Goal: Book appointment/travel/reservation

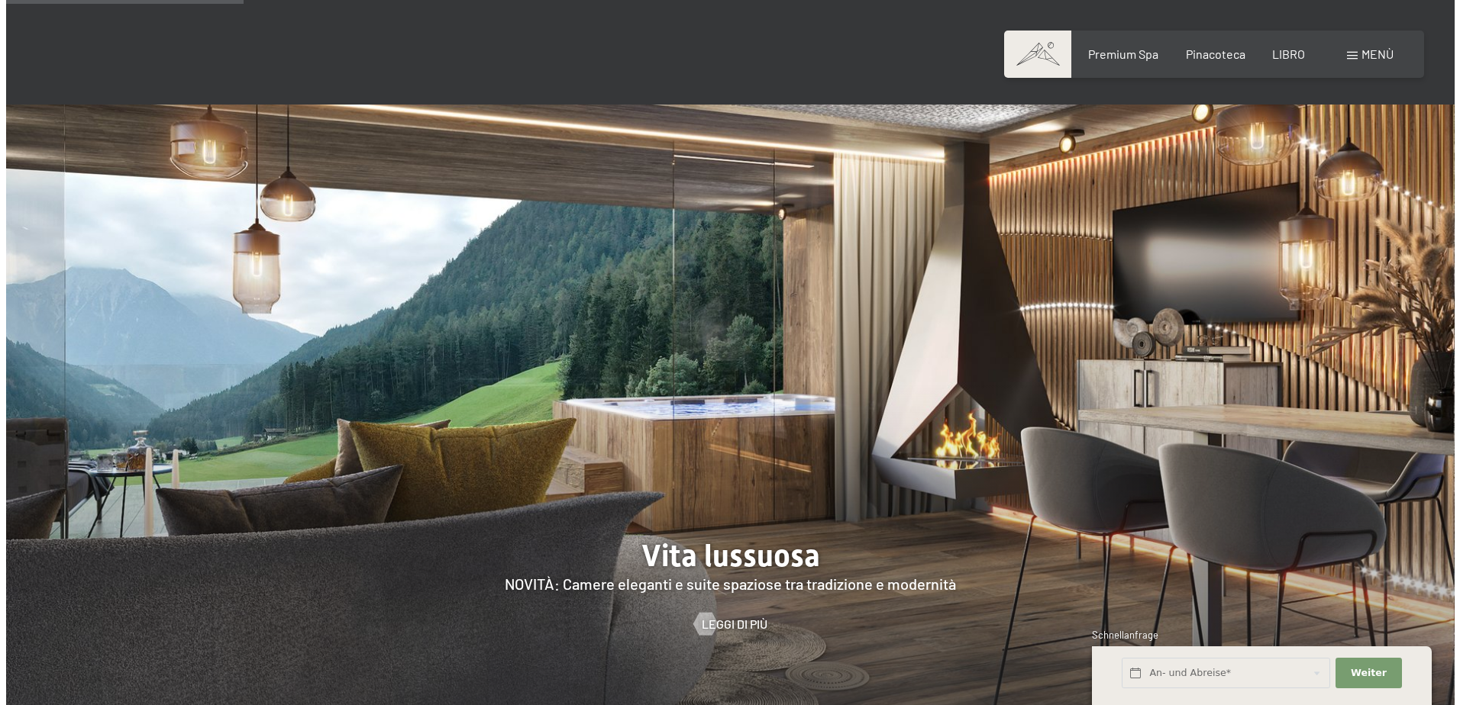
scroll to position [1603, 0]
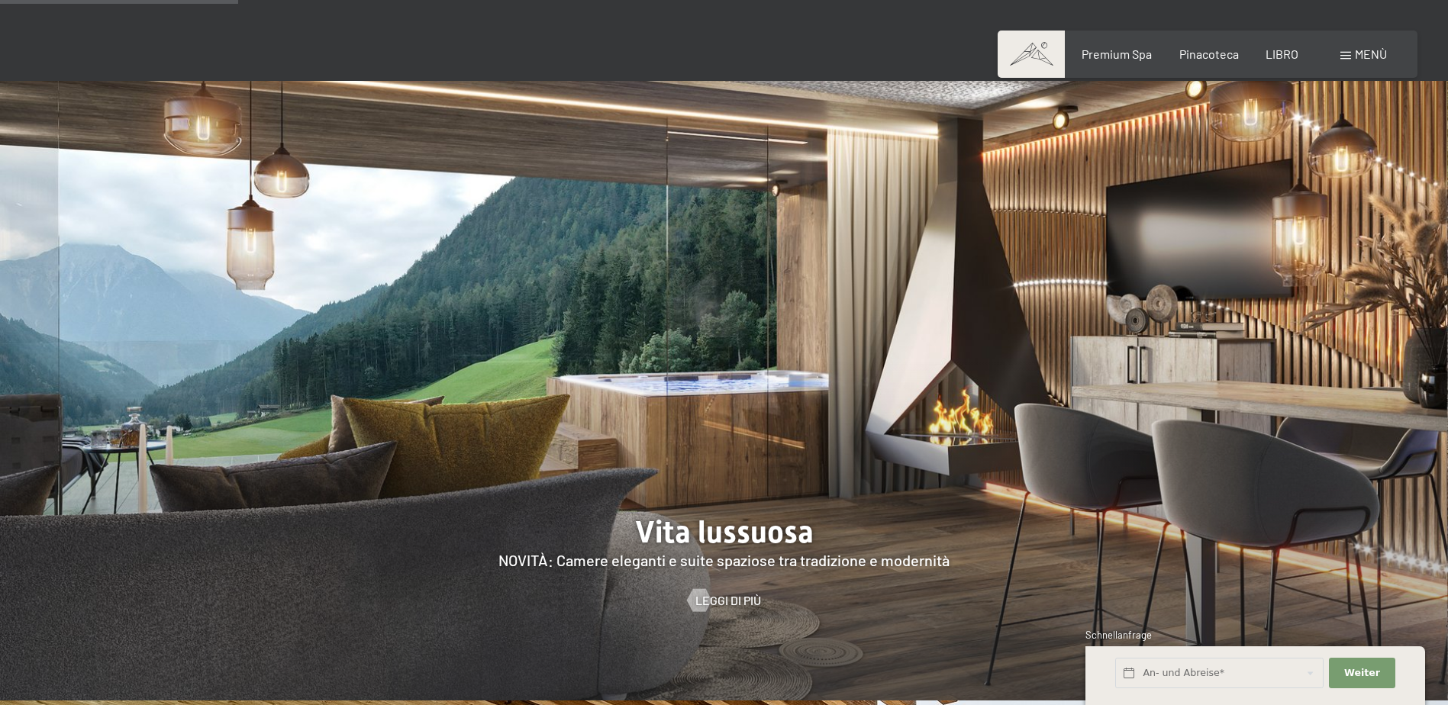
click at [1348, 52] on span at bounding box center [1346, 56] width 11 height 8
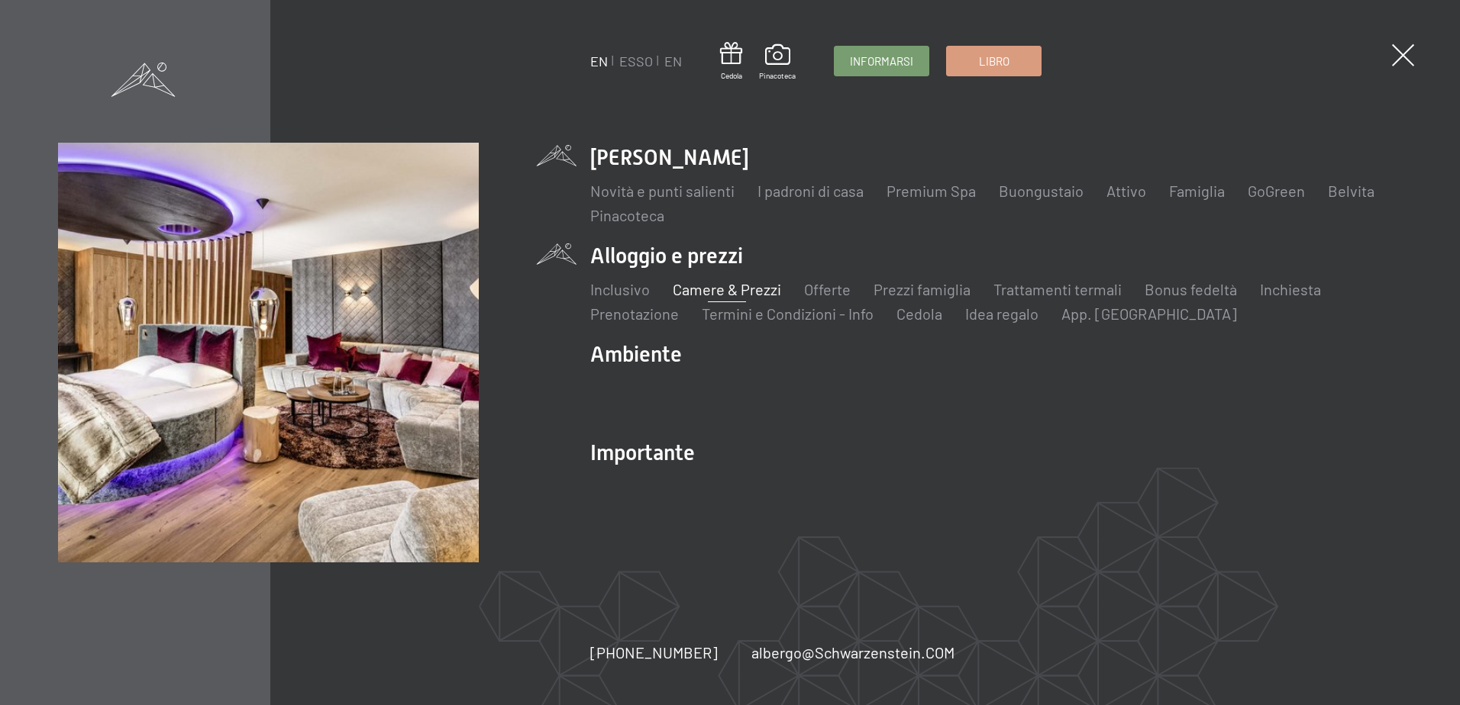
click at [728, 292] on link "Camere & Prezzi" at bounding box center [727, 289] width 108 height 18
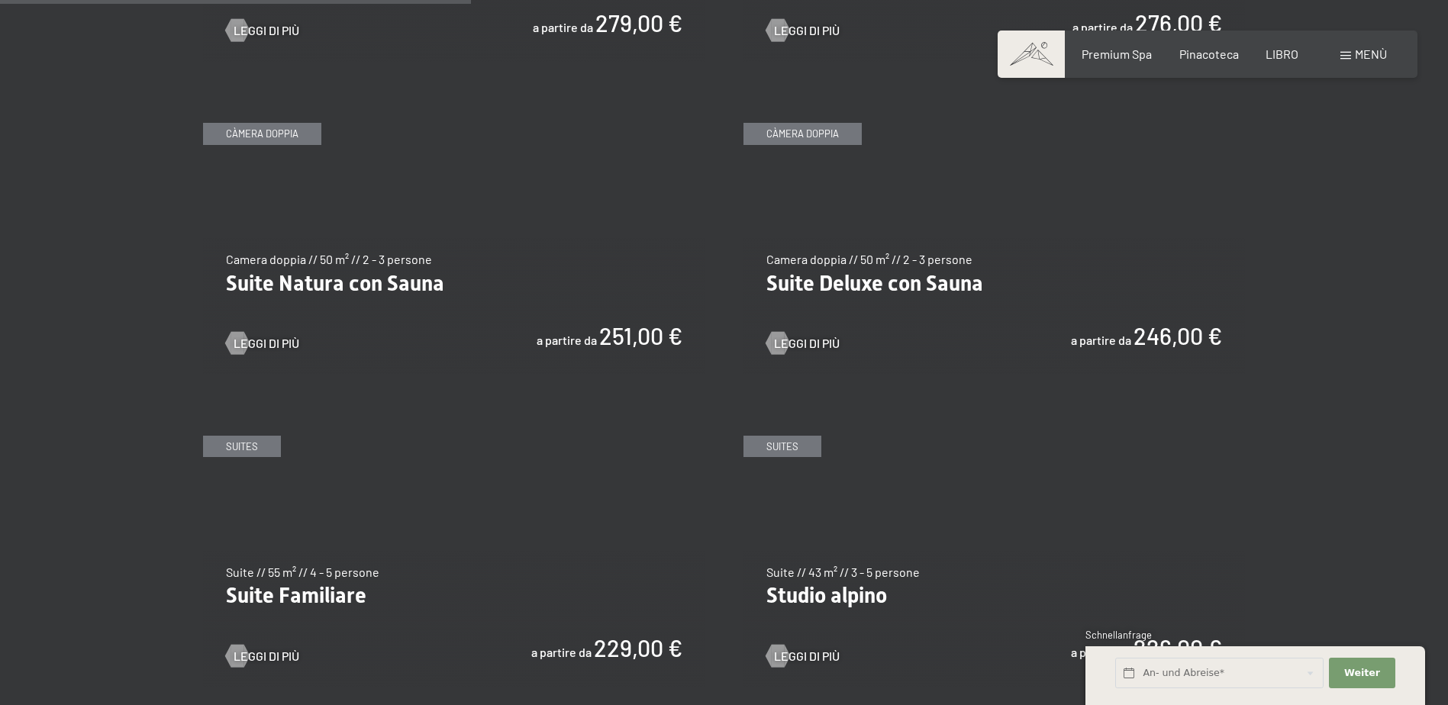
scroll to position [1603, 0]
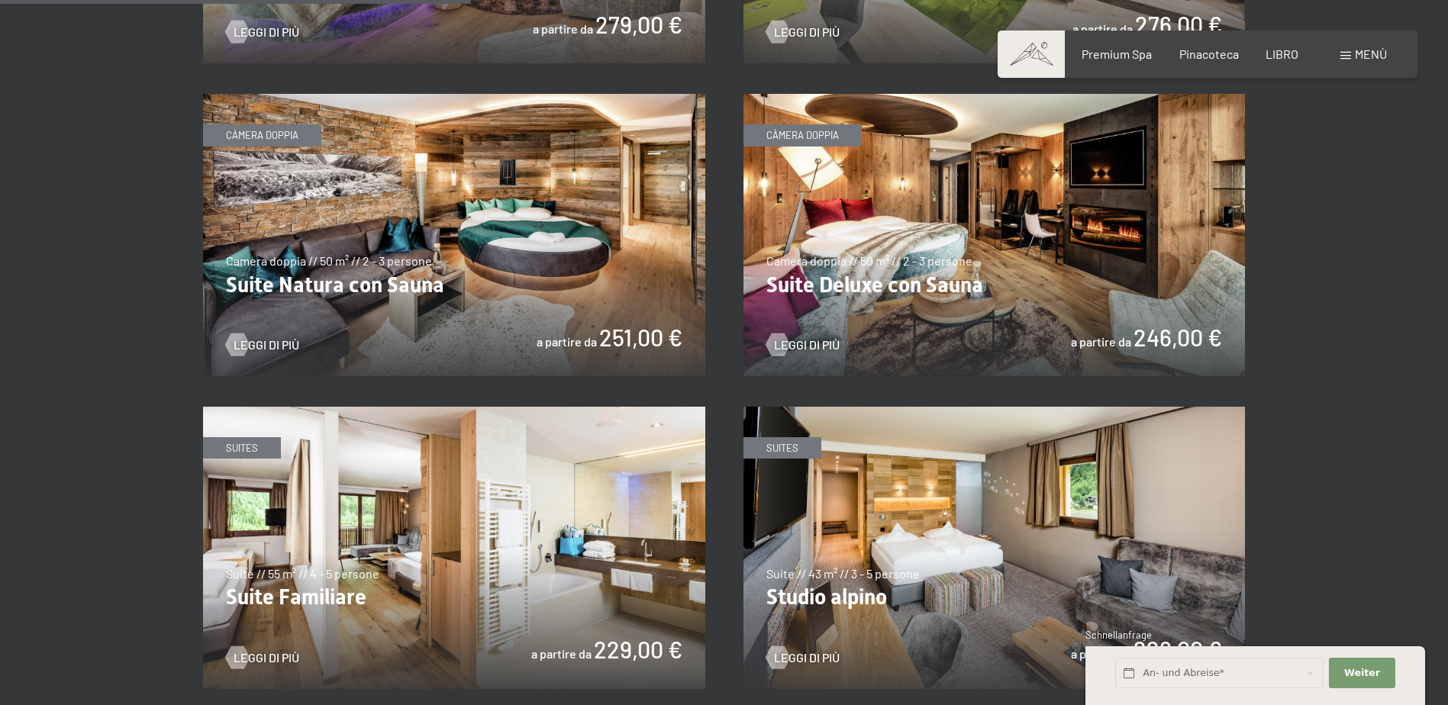
click at [1004, 249] on img at bounding box center [995, 235] width 502 height 282
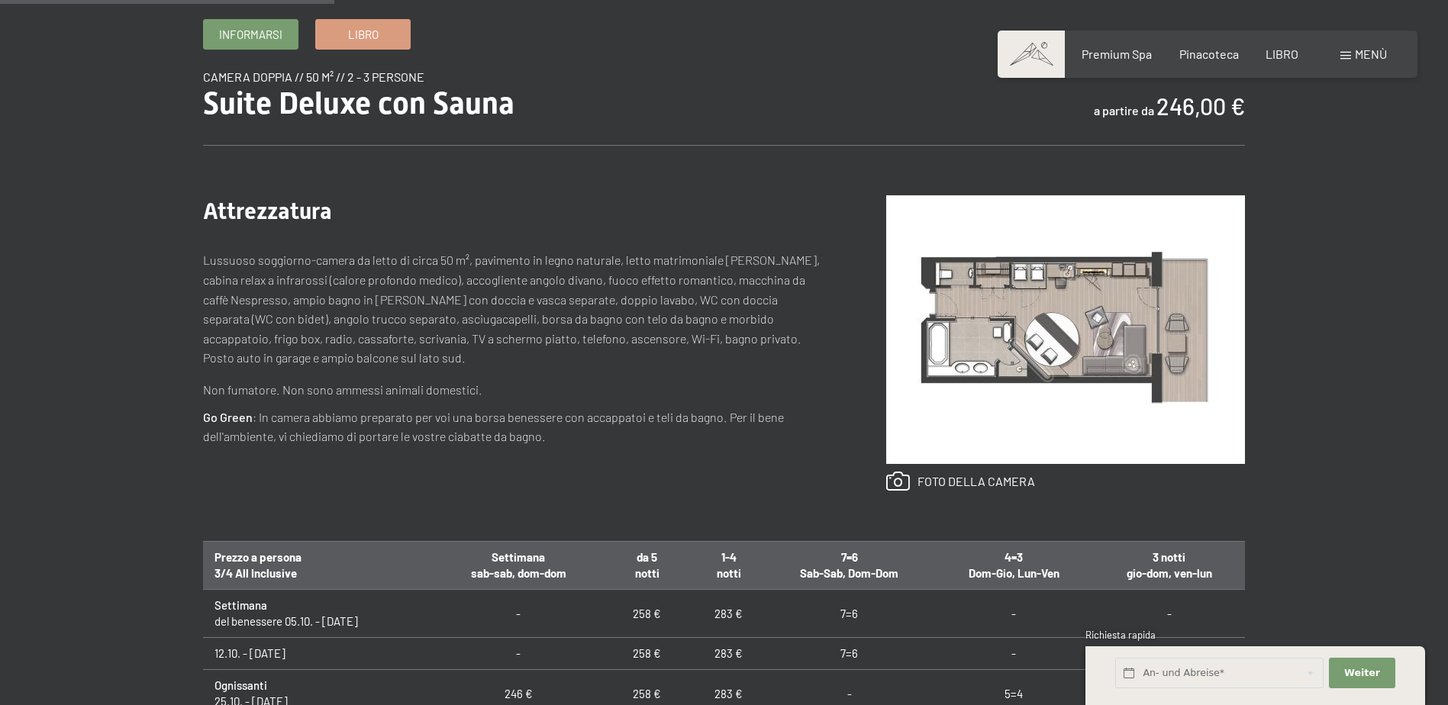
scroll to position [534, 0]
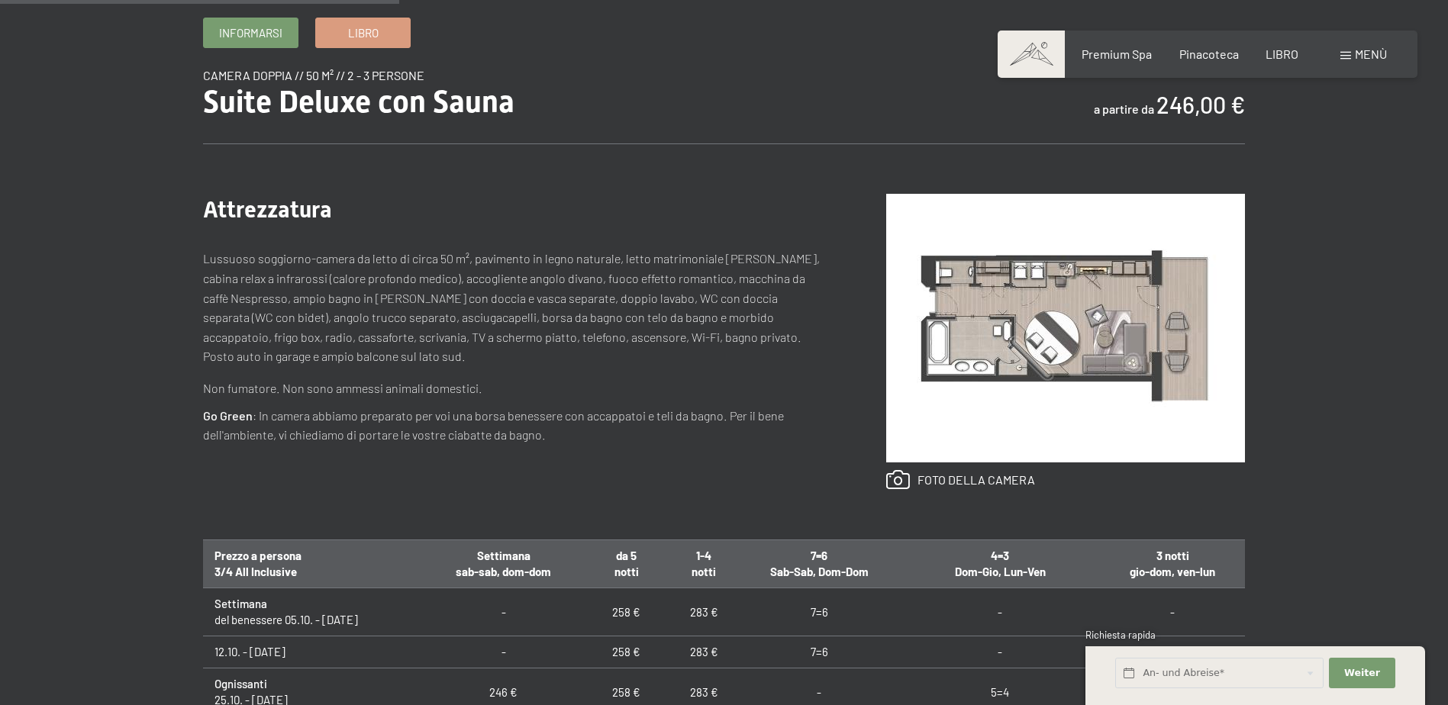
click at [1057, 315] on img at bounding box center [1065, 328] width 359 height 269
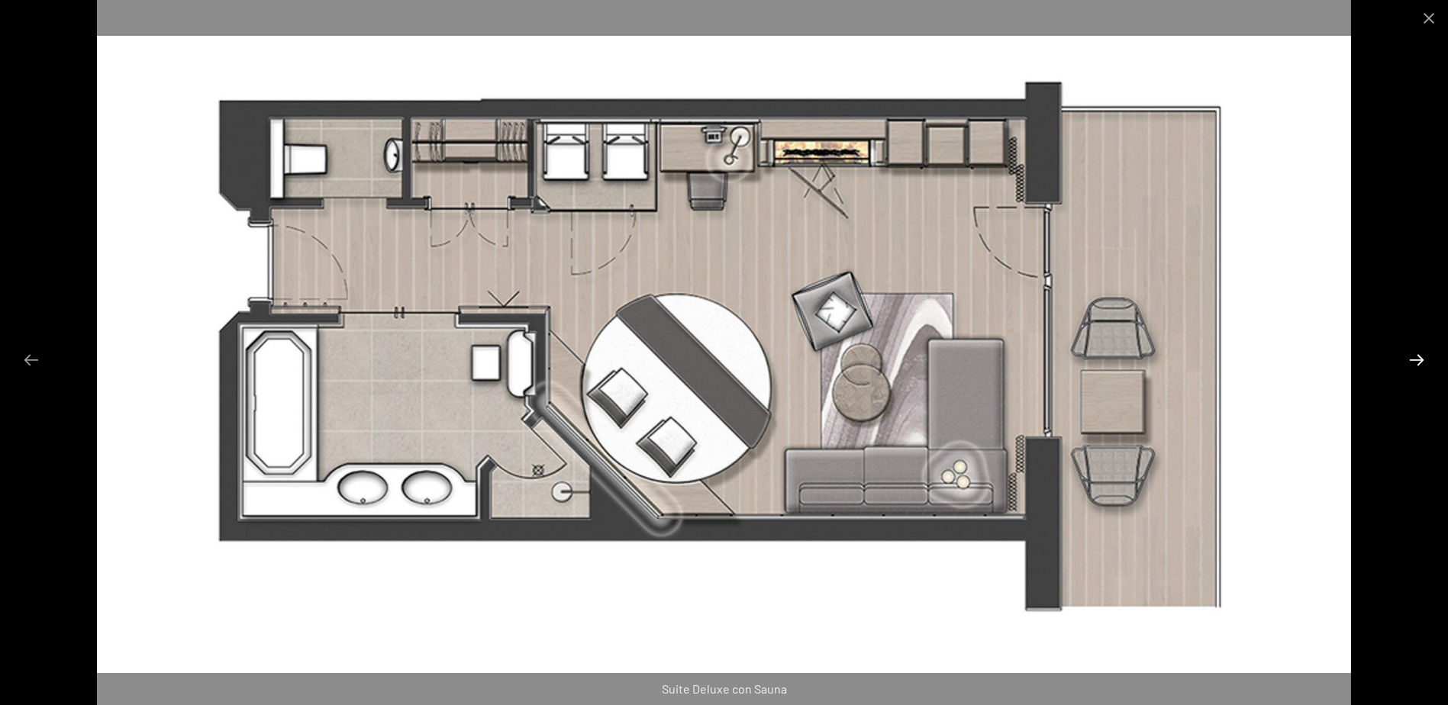
click at [1414, 357] on button "Diapositiva successiva" at bounding box center [1417, 360] width 32 height 30
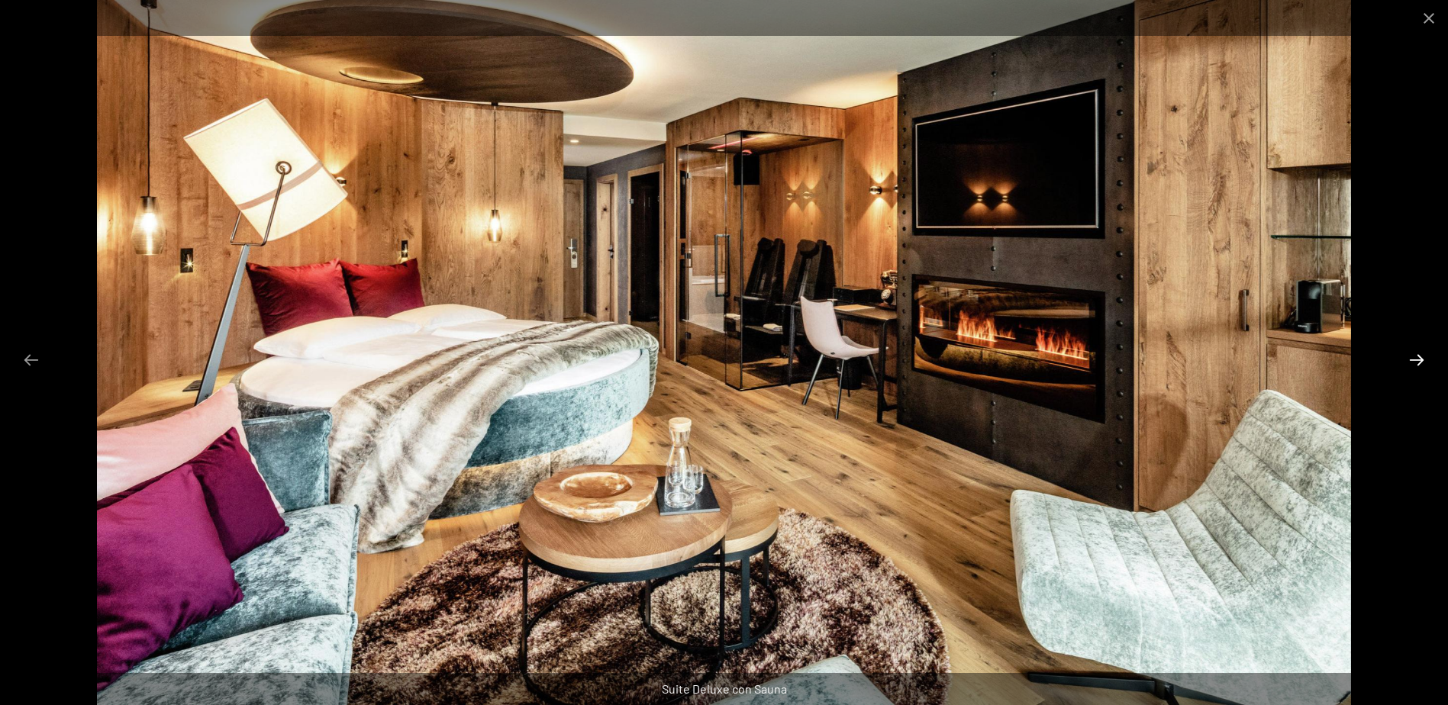
click at [1414, 357] on button "Diapositiva successiva" at bounding box center [1417, 360] width 32 height 30
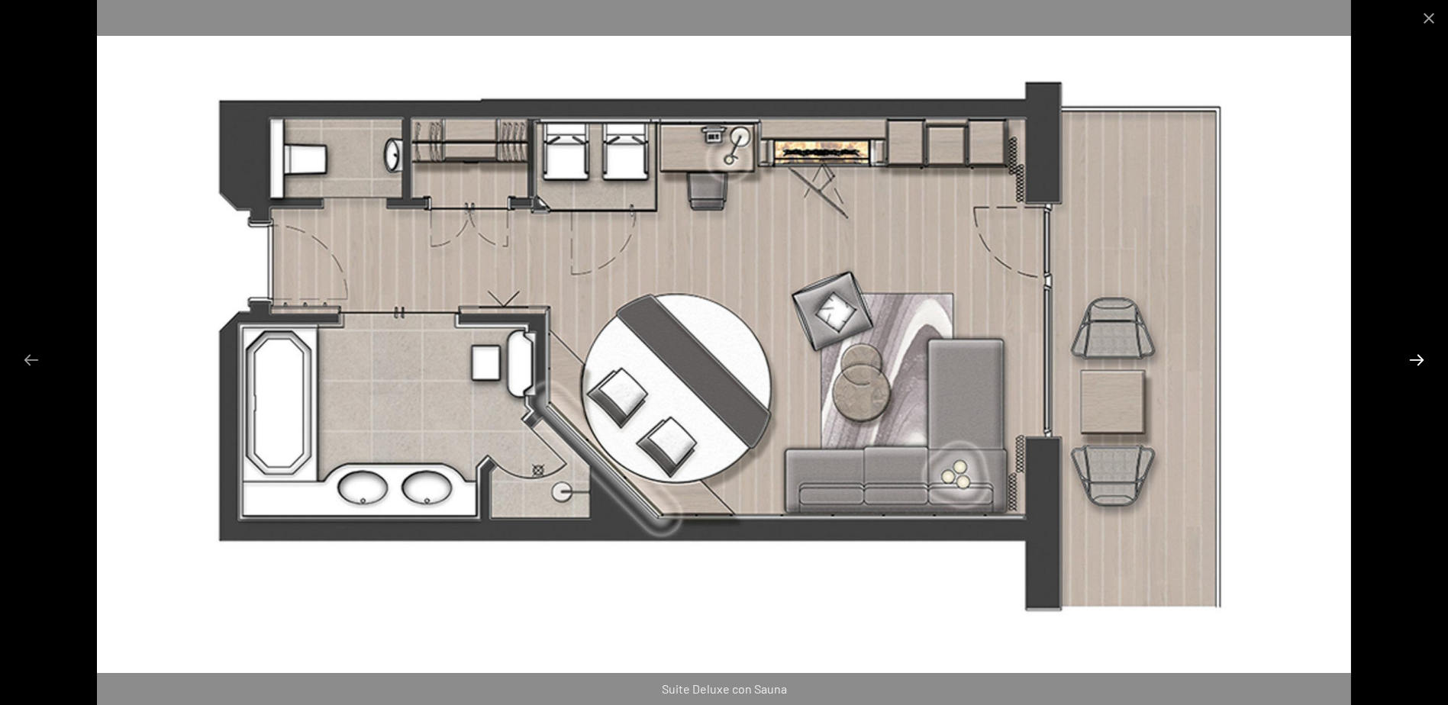
click at [1414, 357] on button "Diapositiva successiva" at bounding box center [1417, 360] width 32 height 30
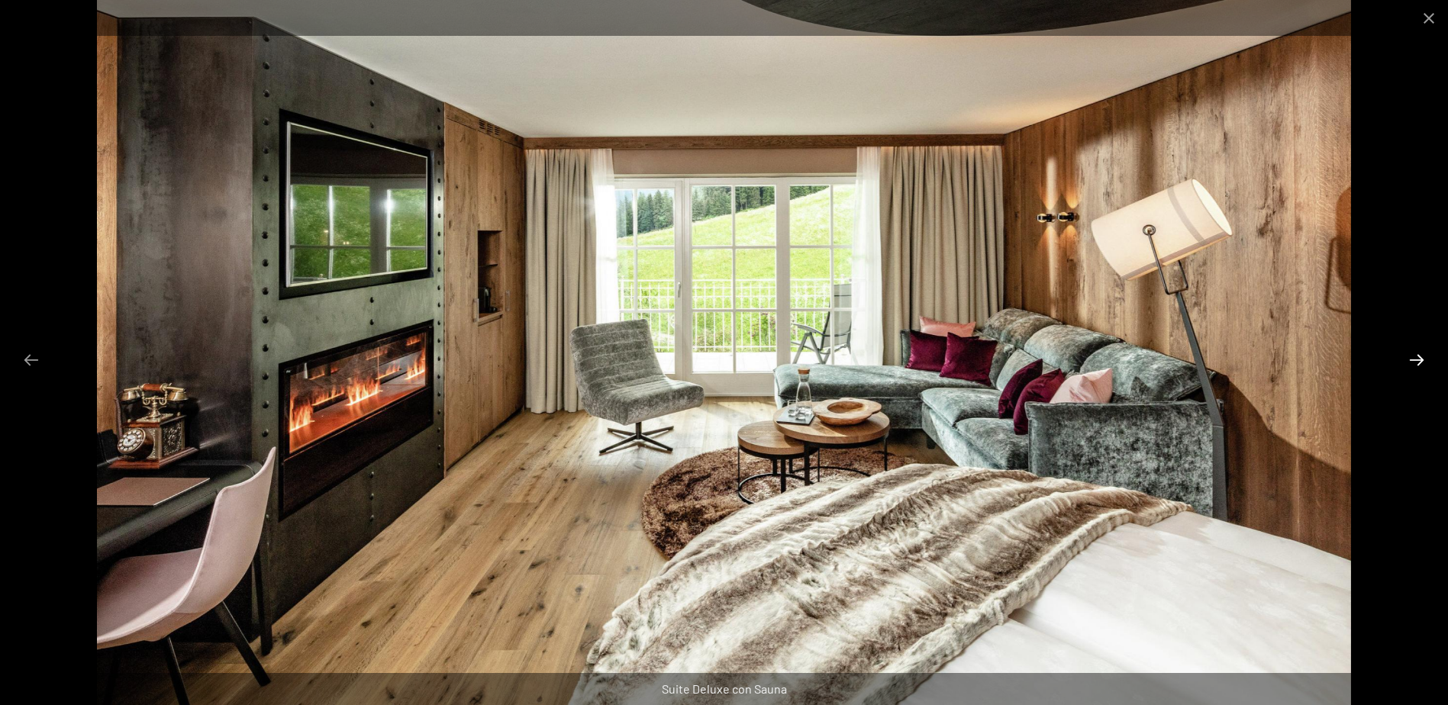
click at [1414, 357] on button "Diapositiva successiva" at bounding box center [1417, 360] width 32 height 30
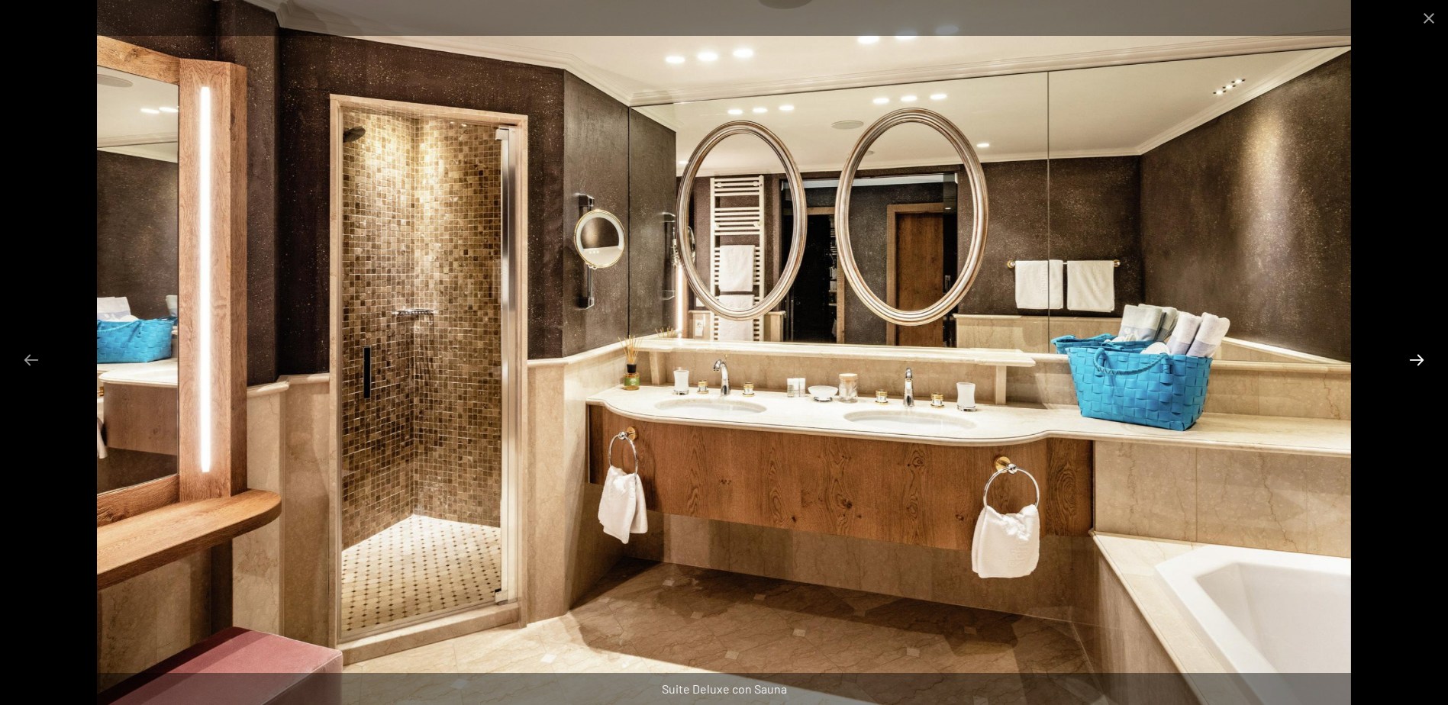
click at [1414, 357] on button "Diapositiva successiva" at bounding box center [1417, 360] width 32 height 30
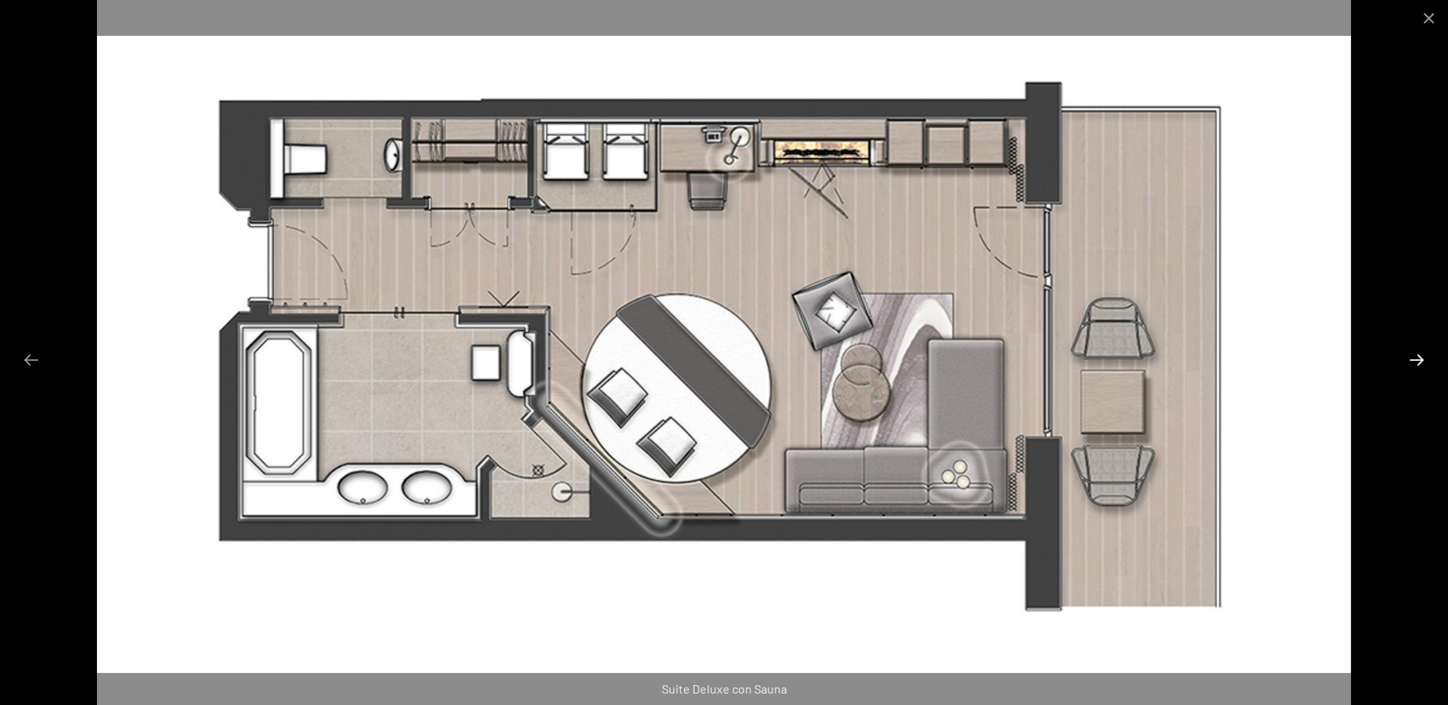
click at [1414, 357] on button "Diapositiva successiva" at bounding box center [1417, 360] width 32 height 30
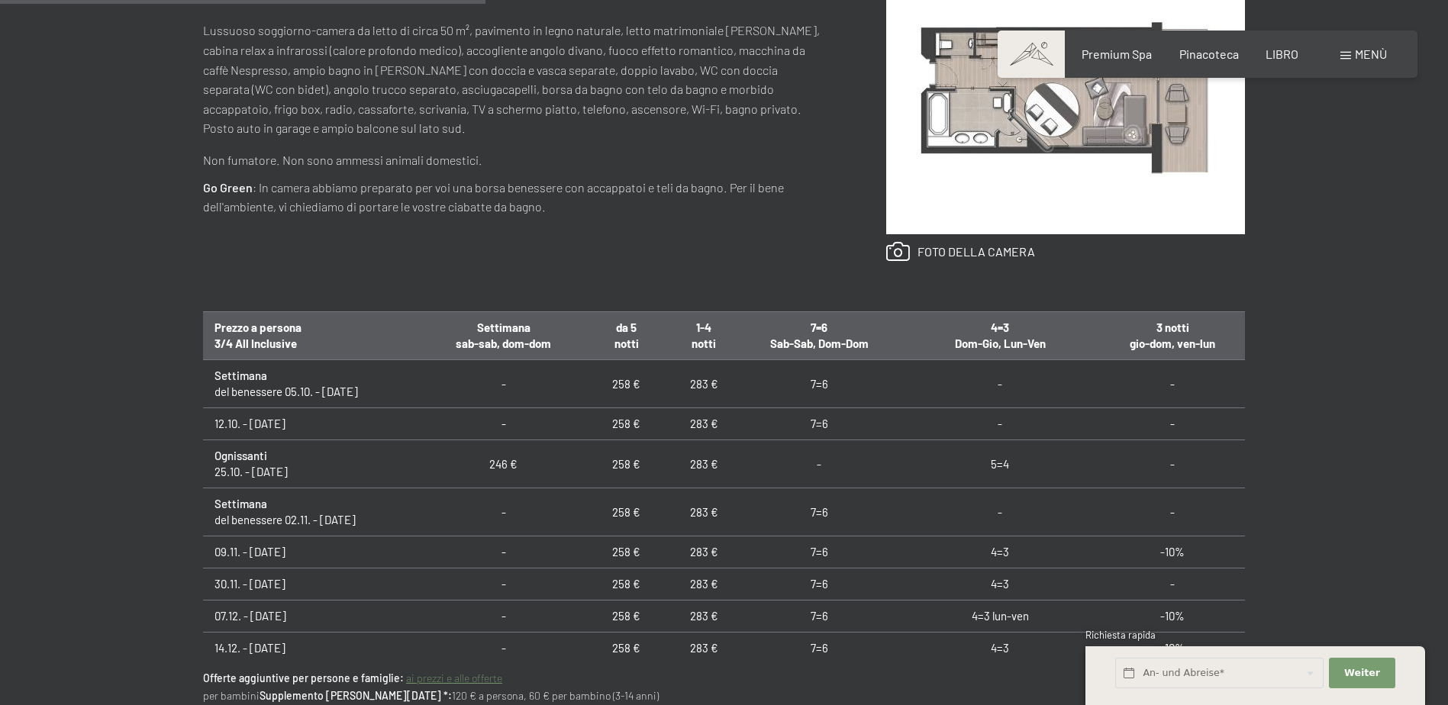
scroll to position [763, 0]
